Goal: Task Accomplishment & Management: Manage account settings

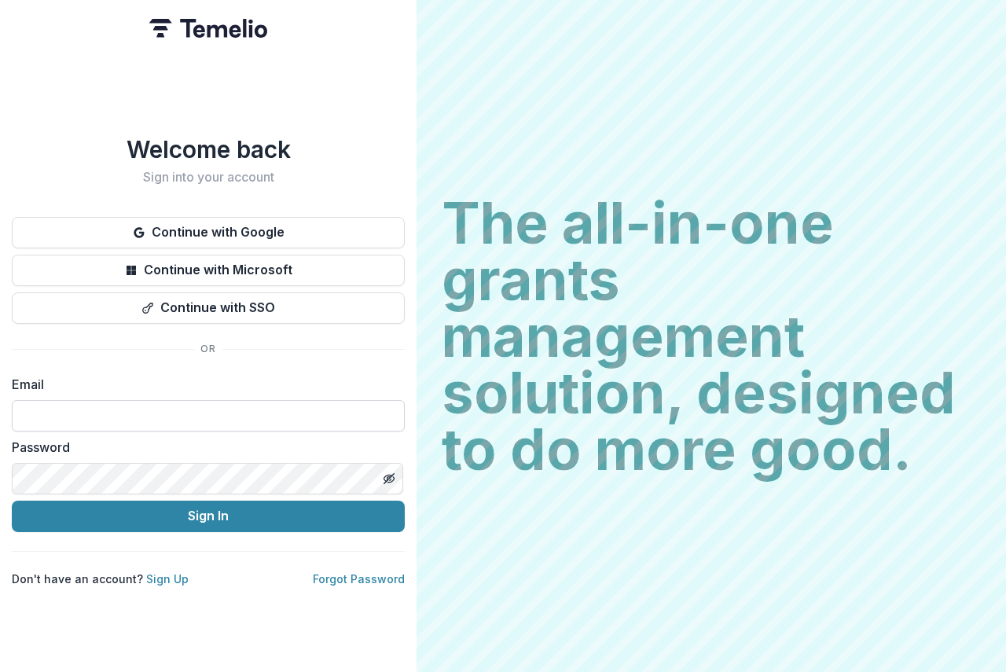
click at [66, 405] on input at bounding box center [208, 415] width 393 height 31
type input "**********"
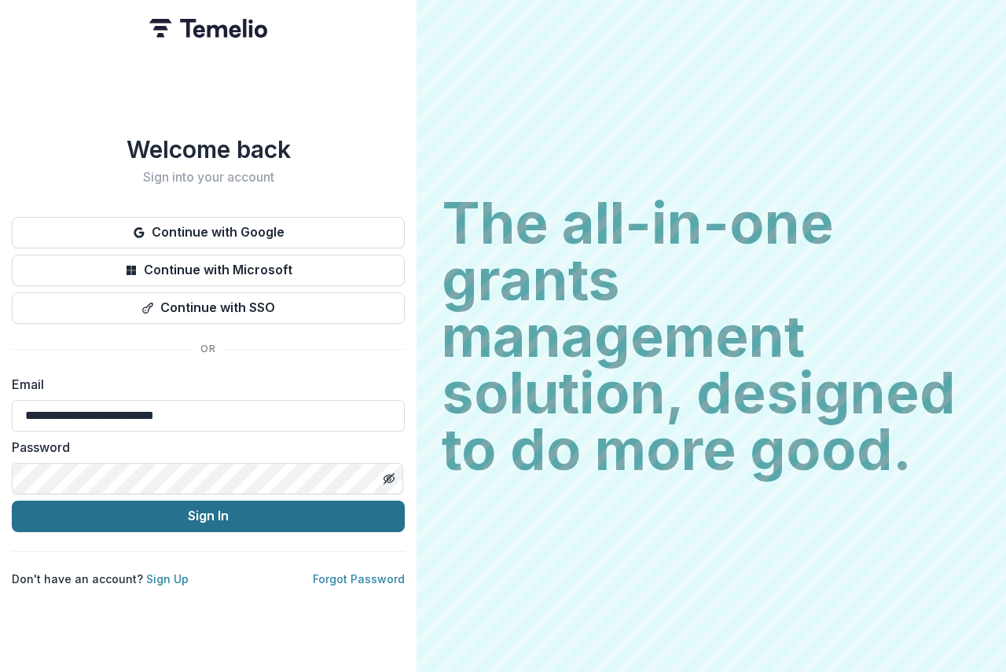
click at [243, 510] on button "Sign In" at bounding box center [208, 516] width 393 height 31
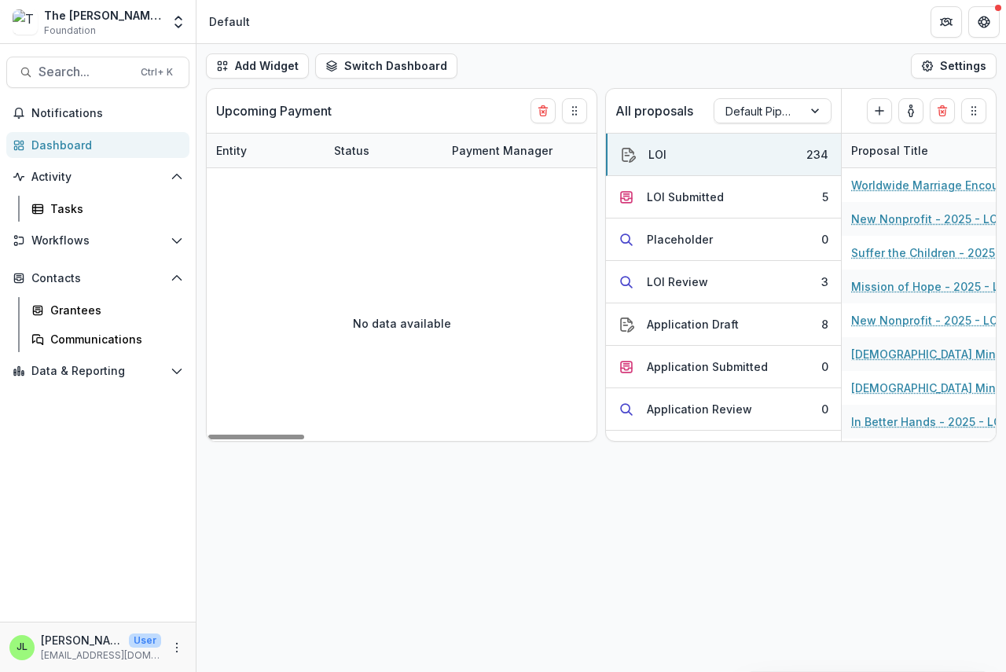
click at [124, 17] on div "The Bolick Foundation" at bounding box center [102, 15] width 117 height 17
click at [179, 21] on icon "Open entity switcher" at bounding box center [179, 22] width 16 height 16
click at [179, 19] on icon "Open entity switcher" at bounding box center [179, 22] width 16 height 16
click at [60, 35] on span "Foundation" at bounding box center [70, 31] width 52 height 14
click at [61, 24] on span "Foundation" at bounding box center [70, 31] width 52 height 14
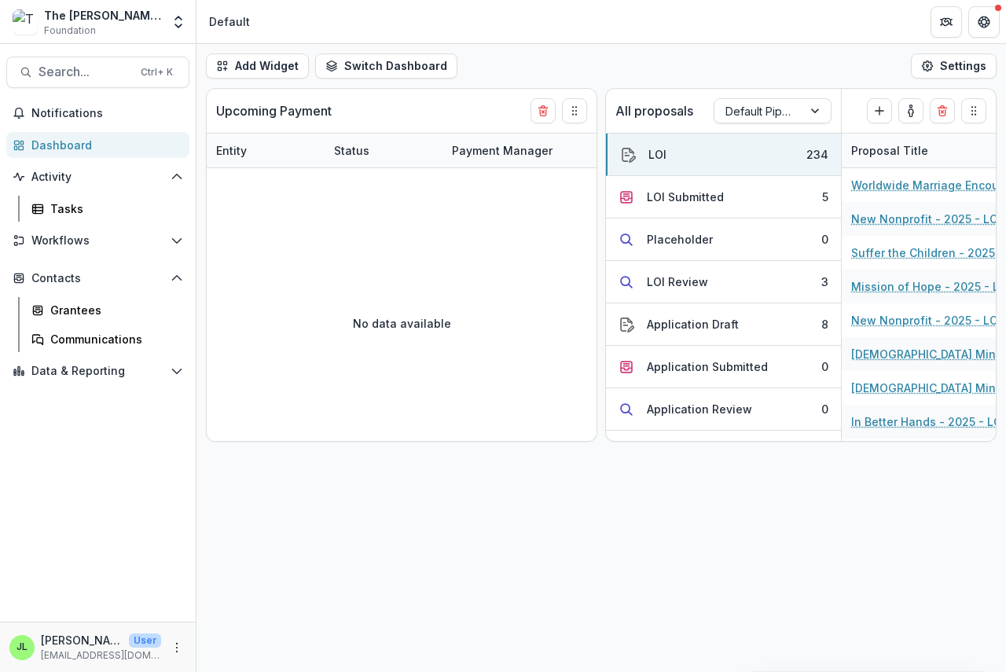
click at [64, 18] on div "The Bolick Foundation" at bounding box center [102, 15] width 117 height 17
click at [37, 17] on img at bounding box center [25, 21] width 25 height 25
click at [28, 17] on img at bounding box center [25, 21] width 25 height 25
click at [177, 371] on icon "Open Data & Reporting" at bounding box center [177, 371] width 13 height 13
